Goal: Transaction & Acquisition: Download file/media

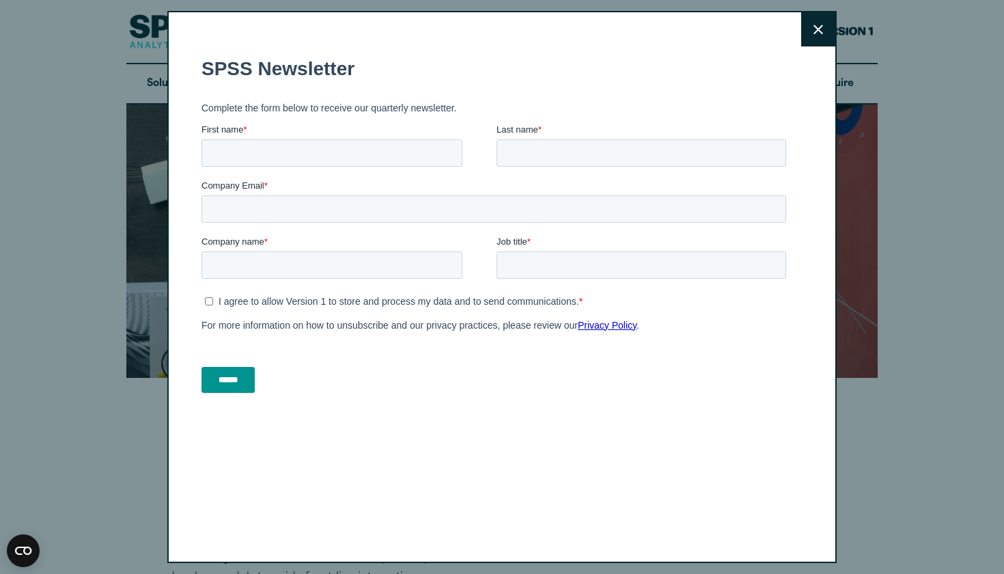
click at [808, 37] on button "Close" at bounding box center [818, 29] width 34 height 34
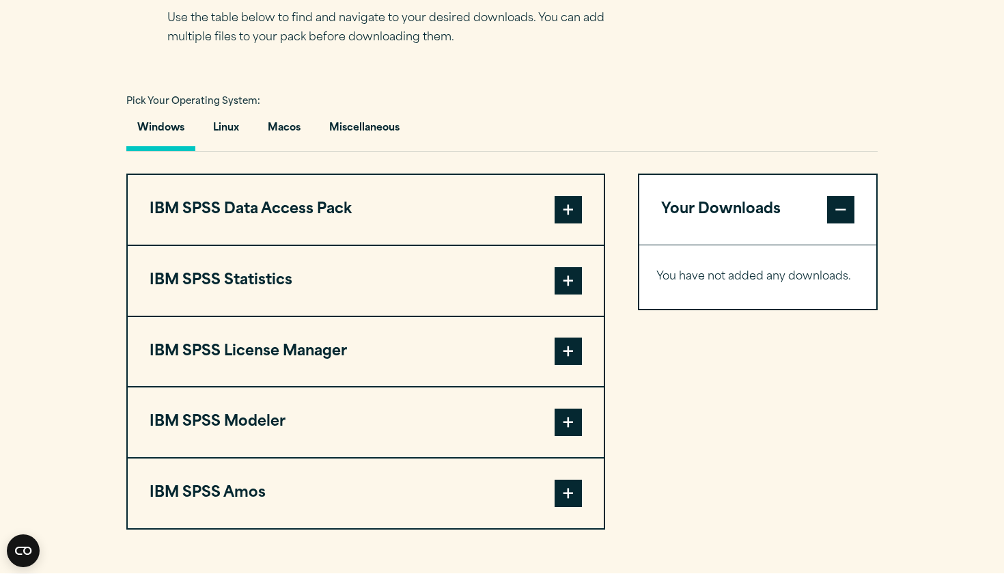
scroll to position [934, 0]
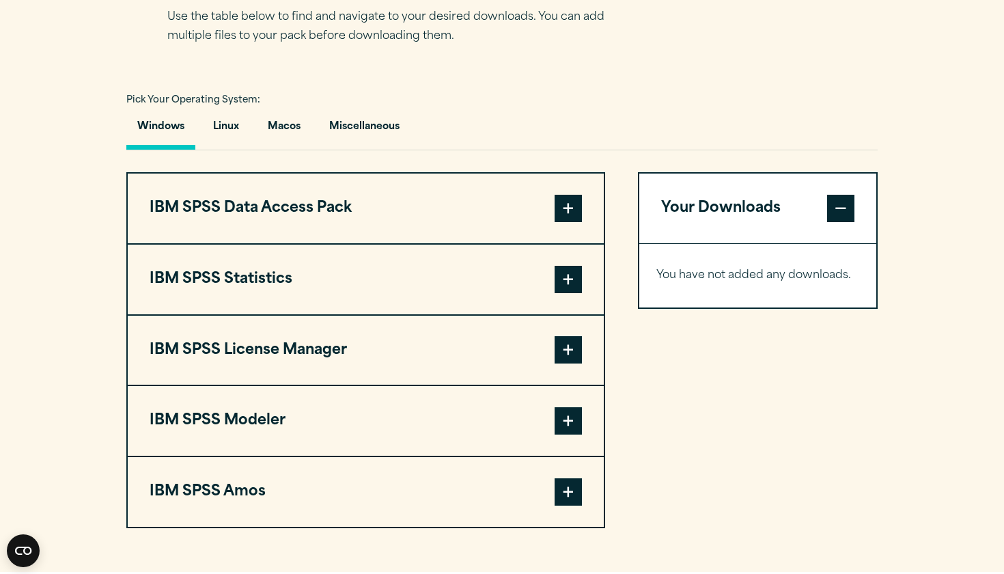
click at [574, 272] on span at bounding box center [567, 279] width 27 height 27
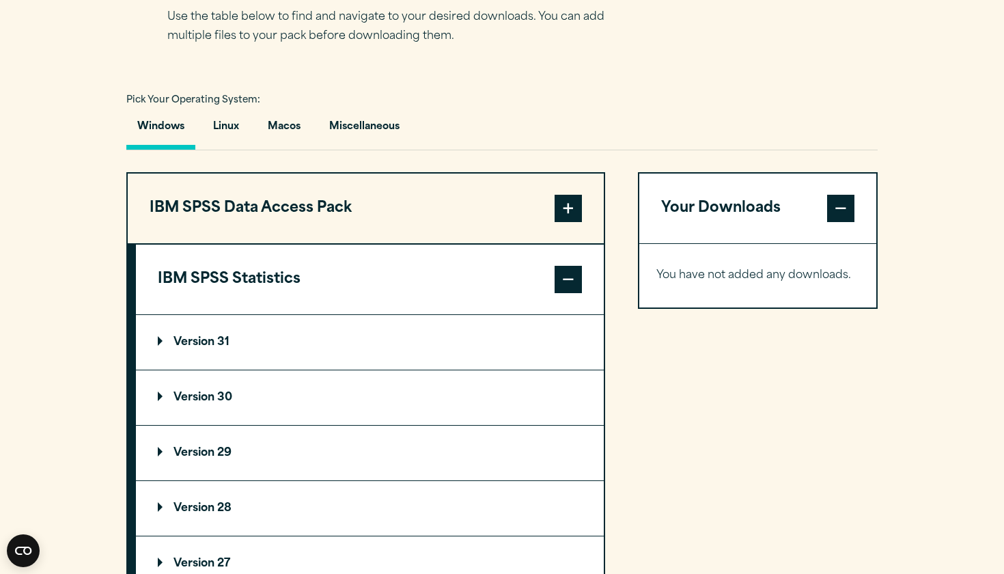
click at [220, 343] on p "Version 31" at bounding box center [194, 342] width 72 height 11
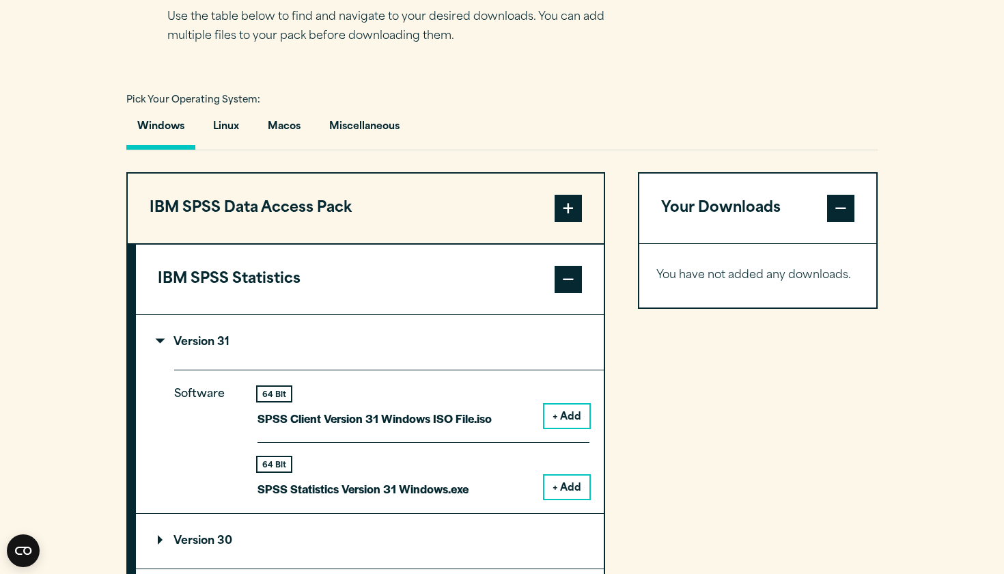
click at [220, 343] on p "Version 31" at bounding box center [194, 342] width 72 height 11
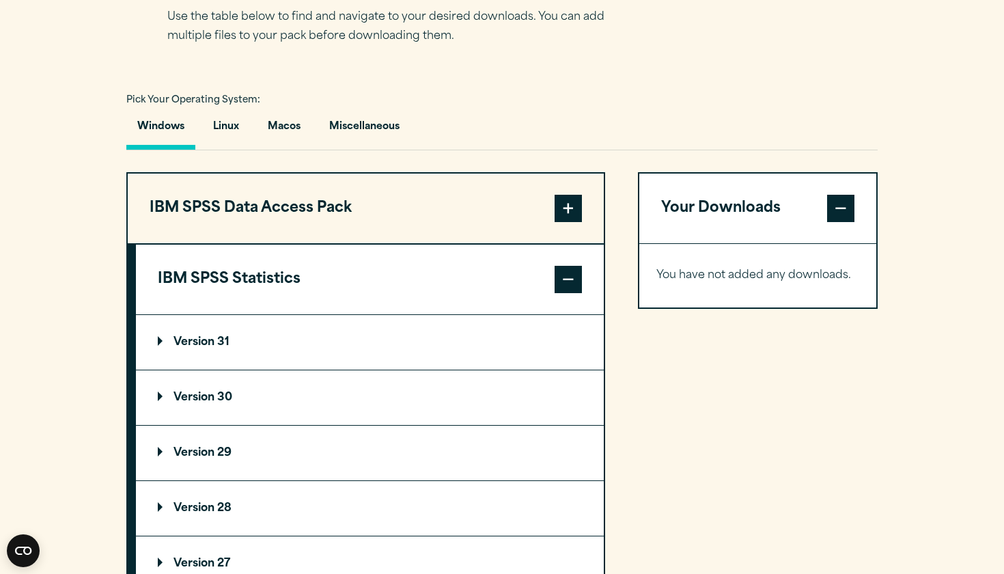
click at [220, 343] on p "Version 31" at bounding box center [194, 342] width 72 height 11
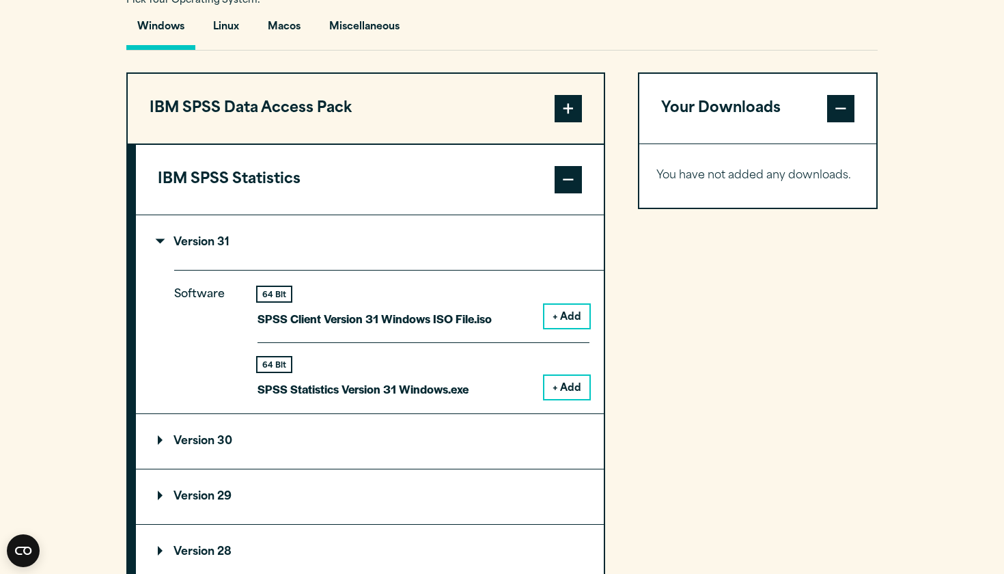
scroll to position [1034, 0]
click at [559, 311] on button "+ Add" at bounding box center [566, 316] width 45 height 23
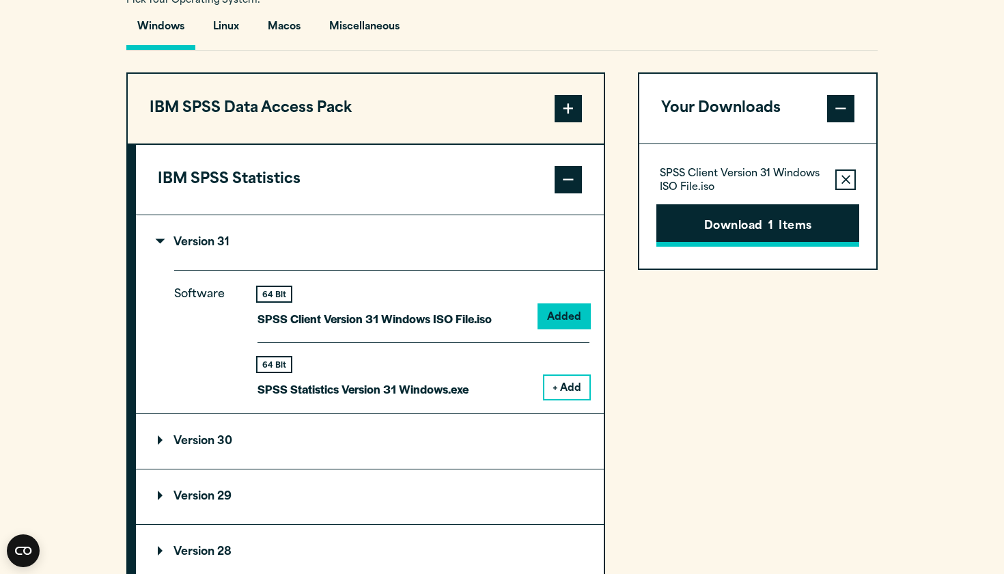
click at [734, 232] on button "Download 1 Items" at bounding box center [757, 225] width 203 height 42
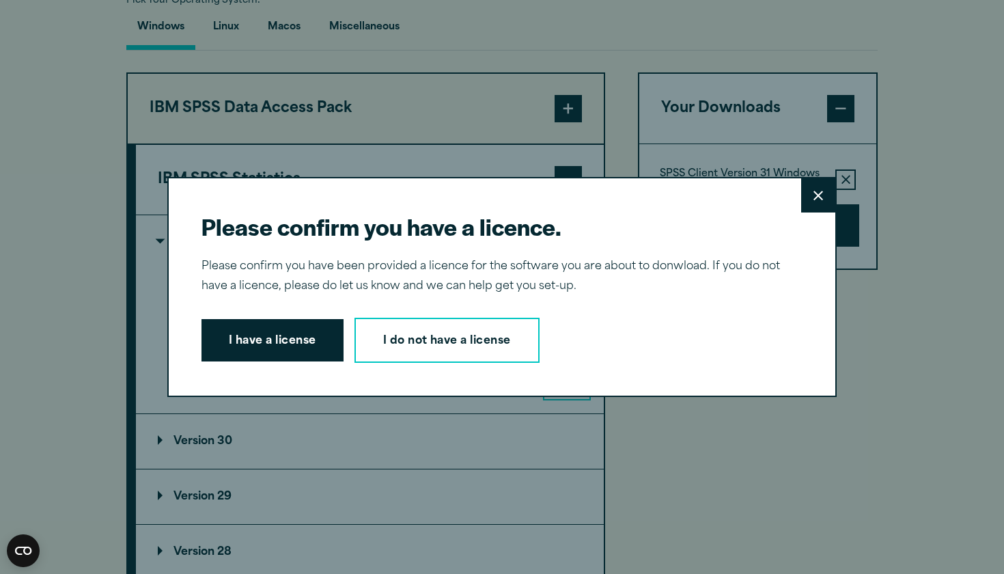
click at [302, 316] on div "Please confirm you have a licence. Close Please confirm you have been provided …" at bounding box center [501, 287] width 669 height 220
click at [292, 343] on button "I have a license" at bounding box center [272, 340] width 142 height 42
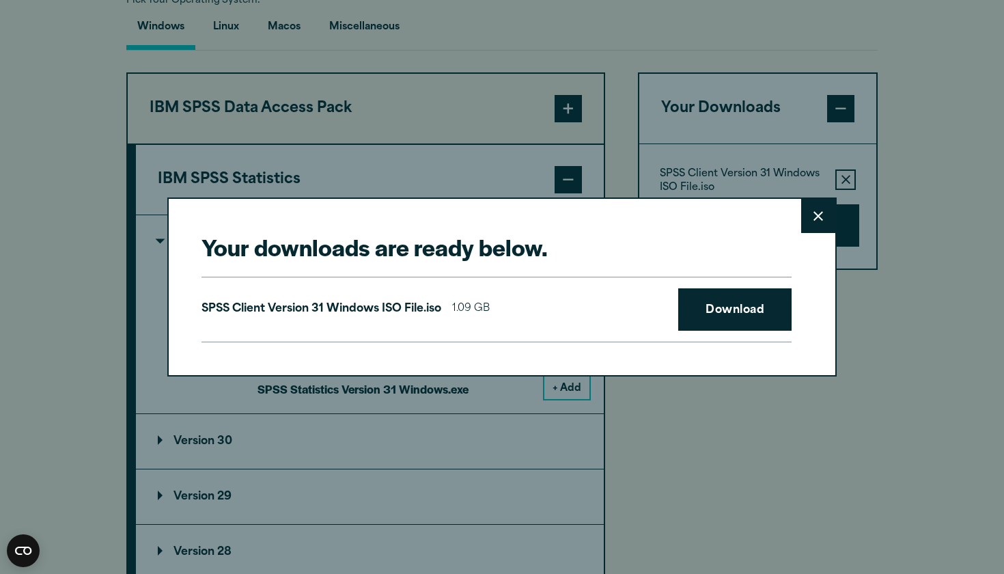
click at [292, 343] on div "Your downloads are ready below. Close SPSS Client Version 31 Windows ISO File.i…" at bounding box center [501, 286] width 669 height 178
click at [730, 298] on link "Download" at bounding box center [734, 309] width 113 height 42
click at [822, 217] on icon at bounding box center [818, 216] width 10 height 10
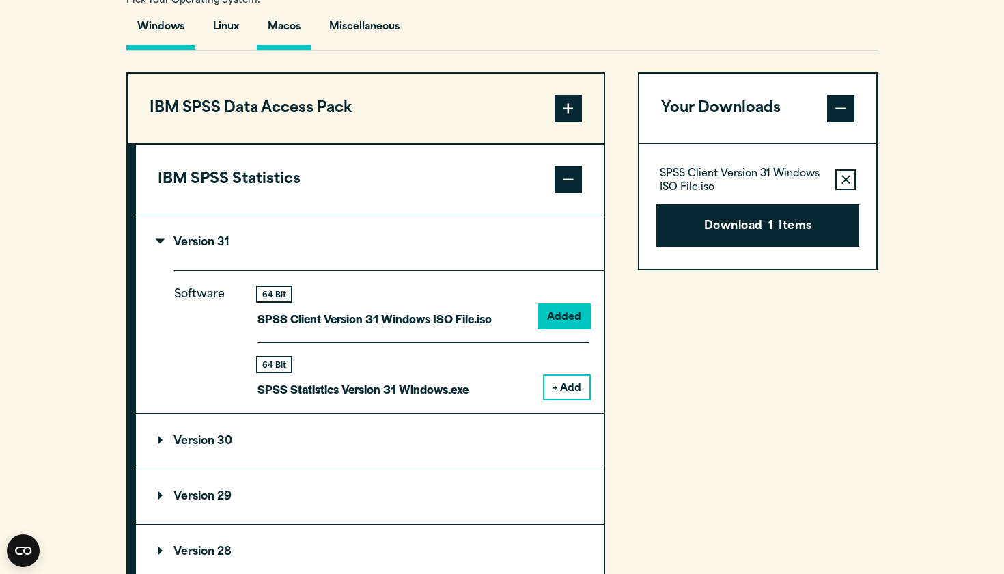
click at [283, 20] on button "Macos" at bounding box center [284, 30] width 55 height 39
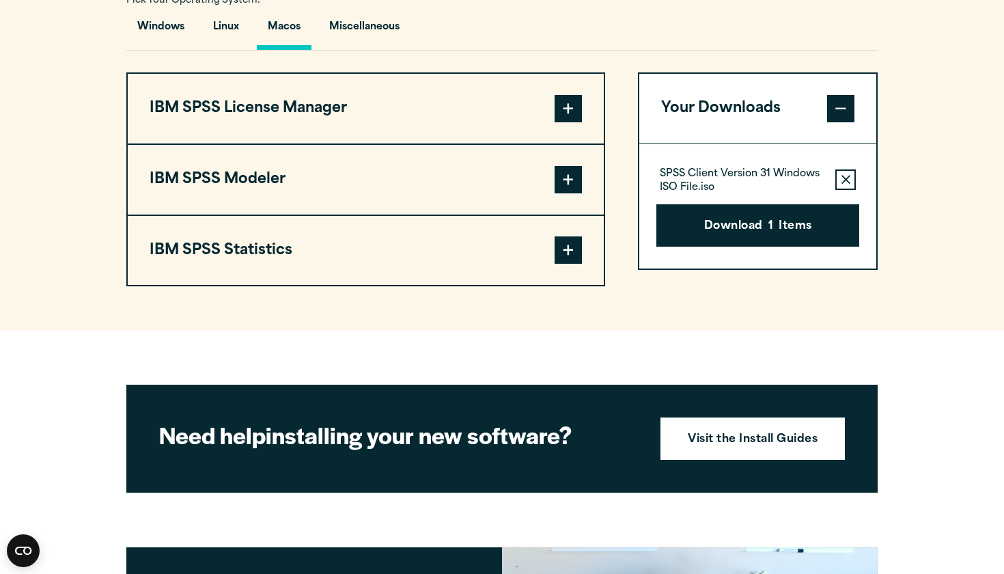
click at [561, 253] on span at bounding box center [567, 249] width 27 height 27
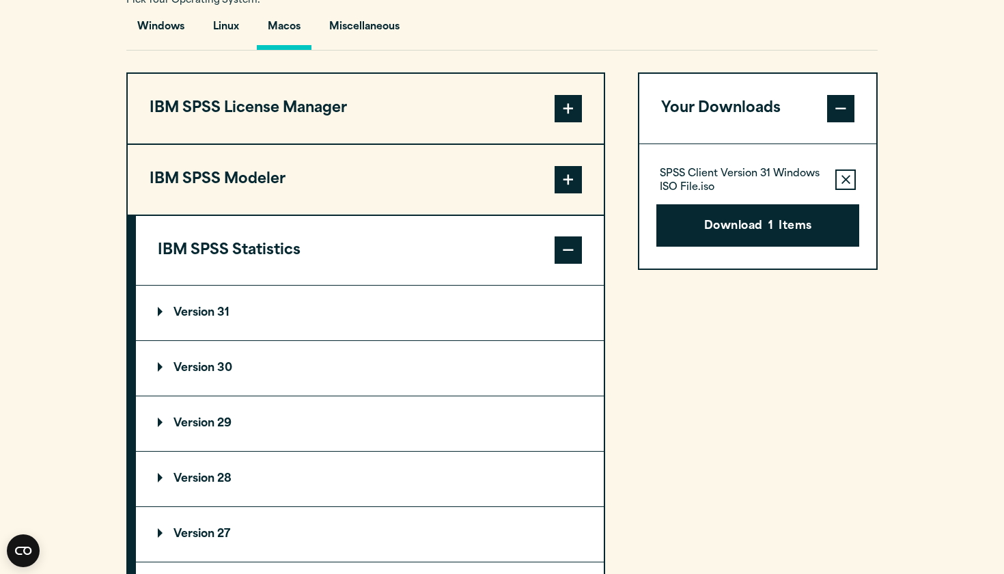
click at [229, 315] on p "Version 31" at bounding box center [194, 312] width 72 height 11
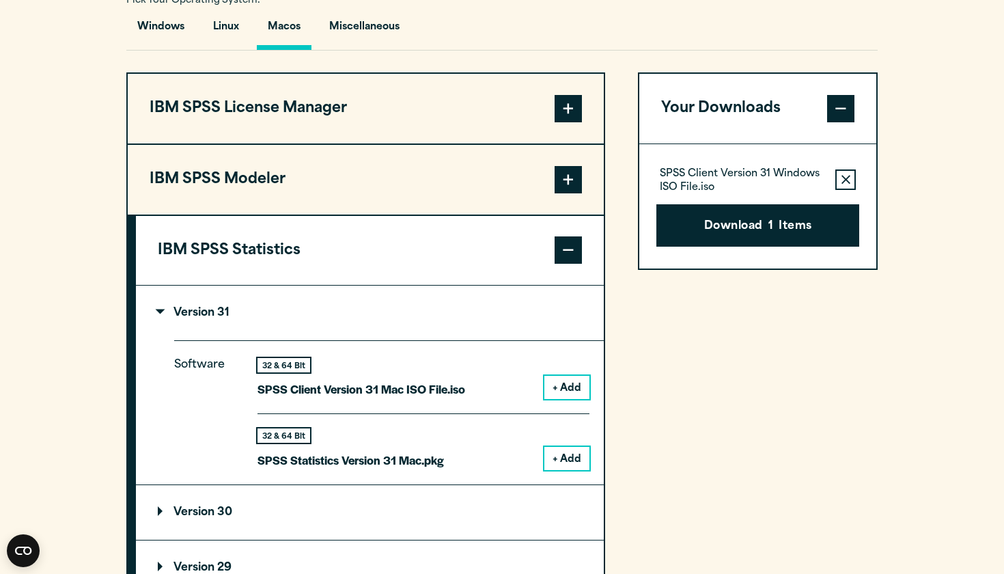
click at [841, 182] on icon "button" at bounding box center [845, 180] width 9 height 10
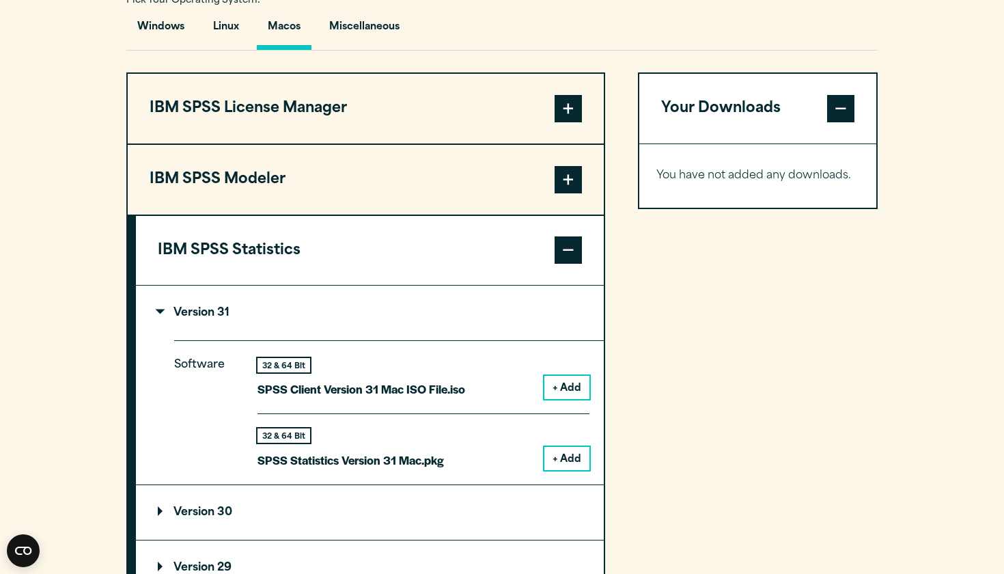
click at [569, 376] on button "+ Add" at bounding box center [566, 387] width 45 height 23
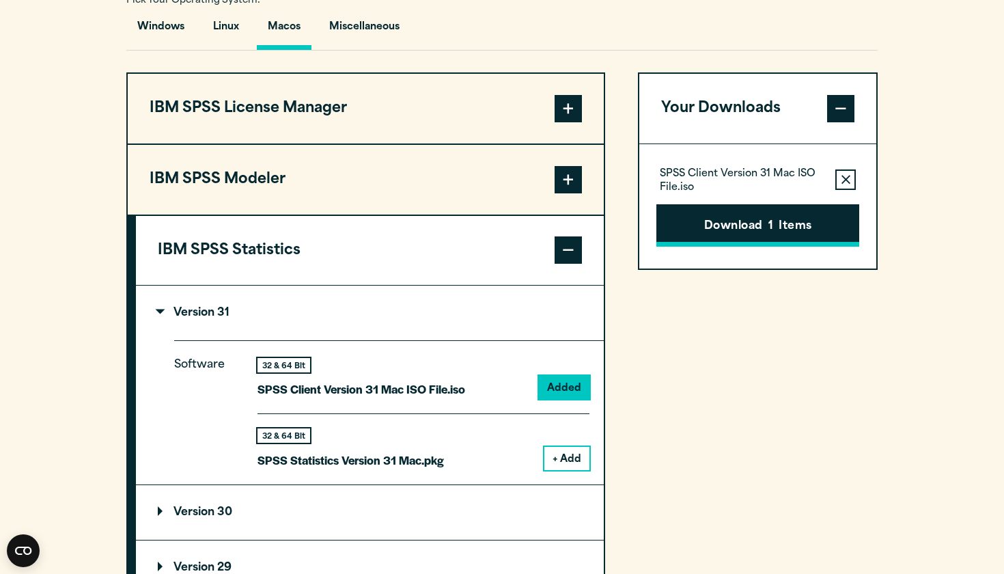
click at [791, 226] on button "Download 1 Items" at bounding box center [757, 225] width 203 height 42
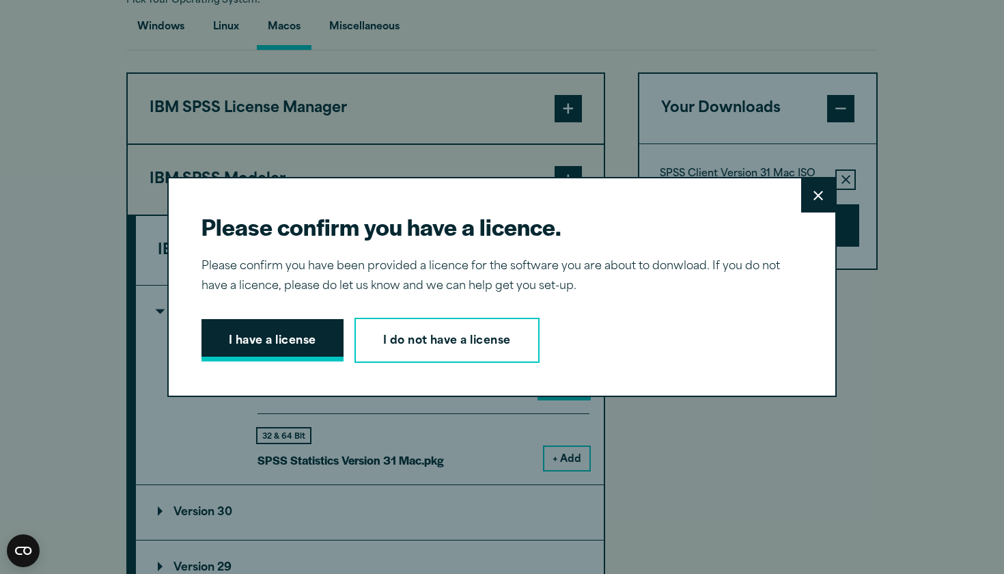
click at [283, 348] on button "I have a license" at bounding box center [272, 340] width 142 height 42
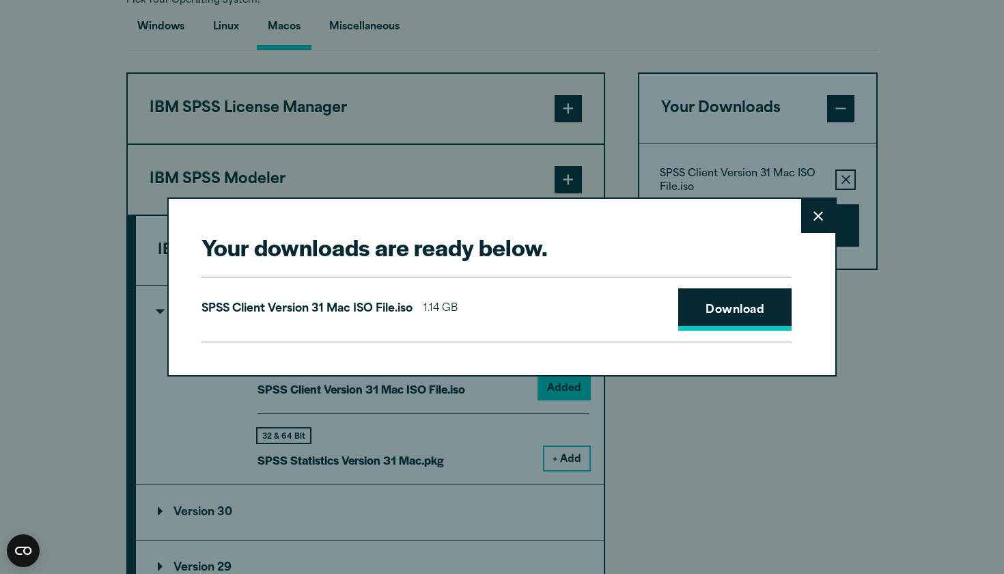
click at [728, 303] on link "Download" at bounding box center [734, 309] width 113 height 42
click at [816, 219] on icon at bounding box center [818, 216] width 10 height 10
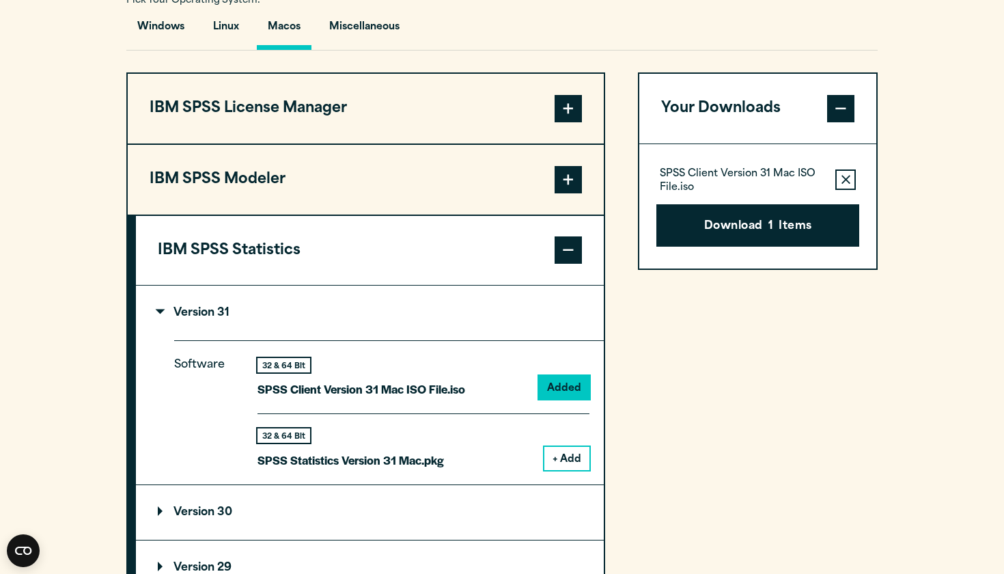
click at [567, 448] on button "+ Add" at bounding box center [566, 458] width 45 height 23
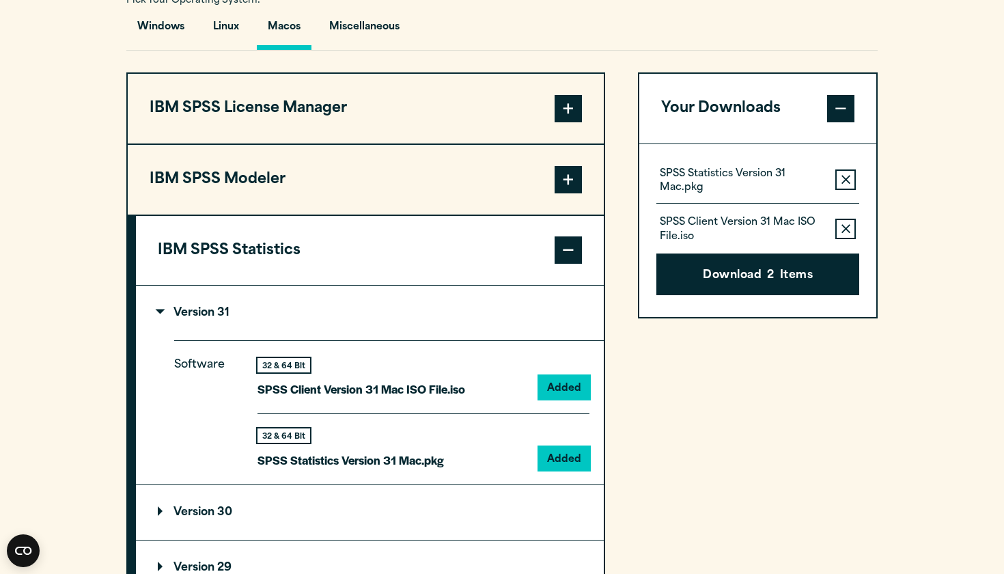
click at [845, 225] on icon "button" at bounding box center [845, 229] width 9 height 10
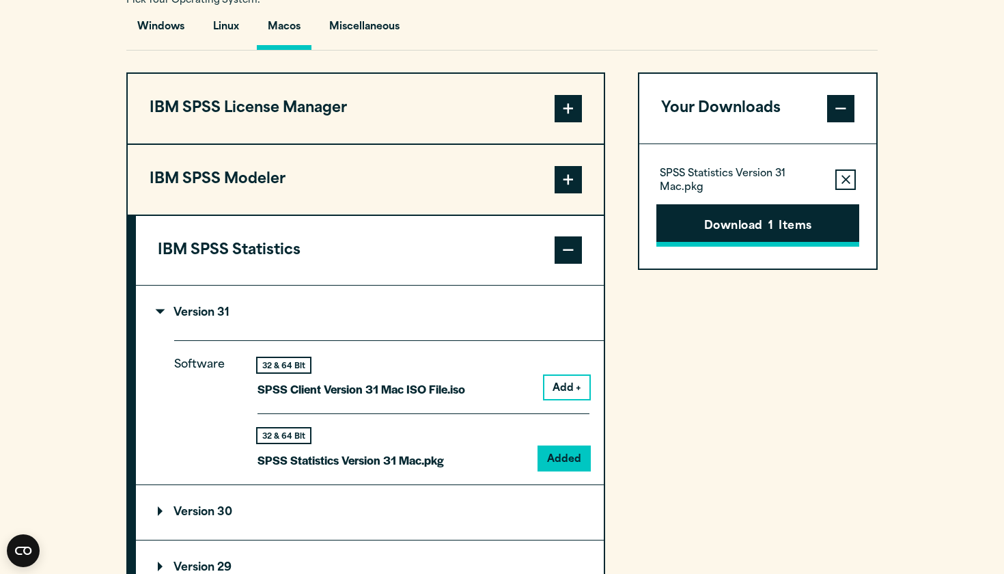
click at [766, 217] on button "Download 1 Items" at bounding box center [757, 225] width 203 height 42
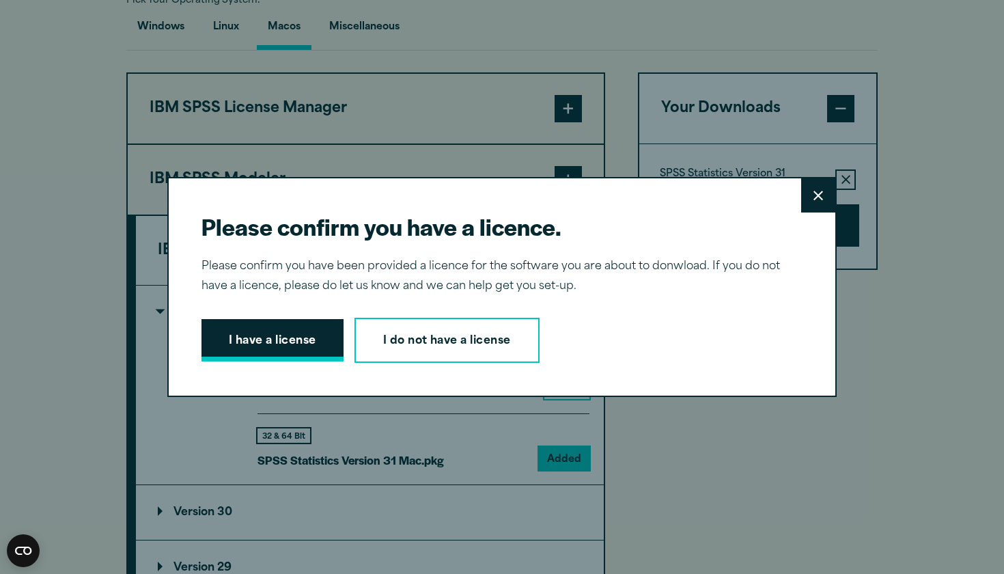
click at [306, 341] on button "I have a license" at bounding box center [272, 340] width 142 height 42
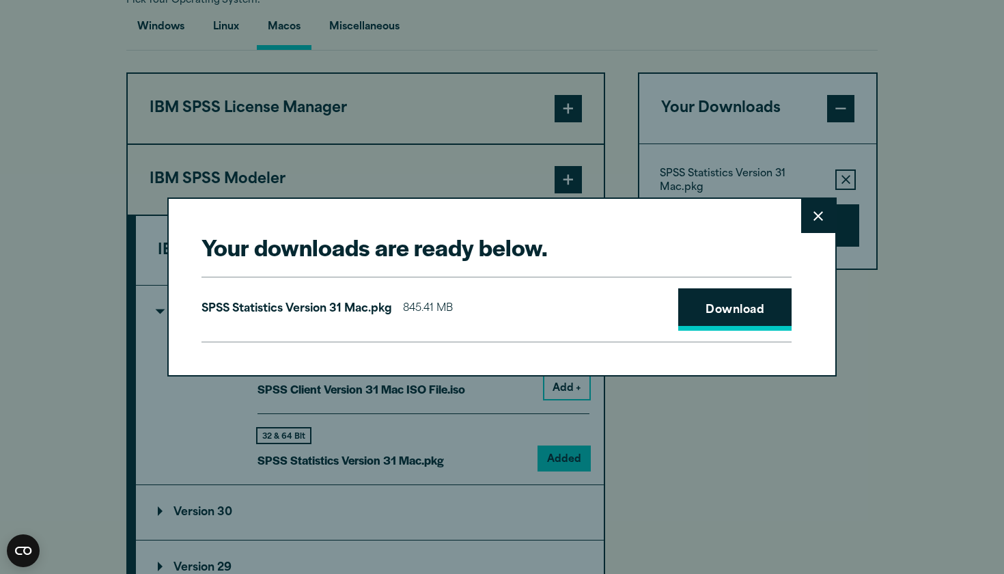
click at [757, 311] on link "Download" at bounding box center [734, 309] width 113 height 42
click at [803, 215] on button "Close" at bounding box center [818, 216] width 34 height 34
